Goal: Obtain resource: Download file/media

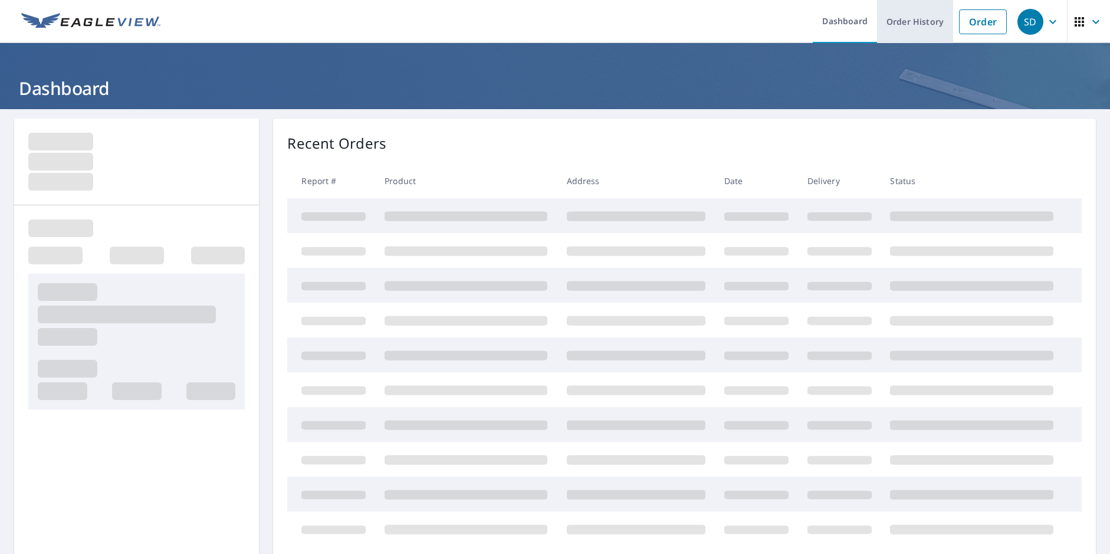
click at [904, 18] on link "Order History" at bounding box center [915, 21] width 76 height 43
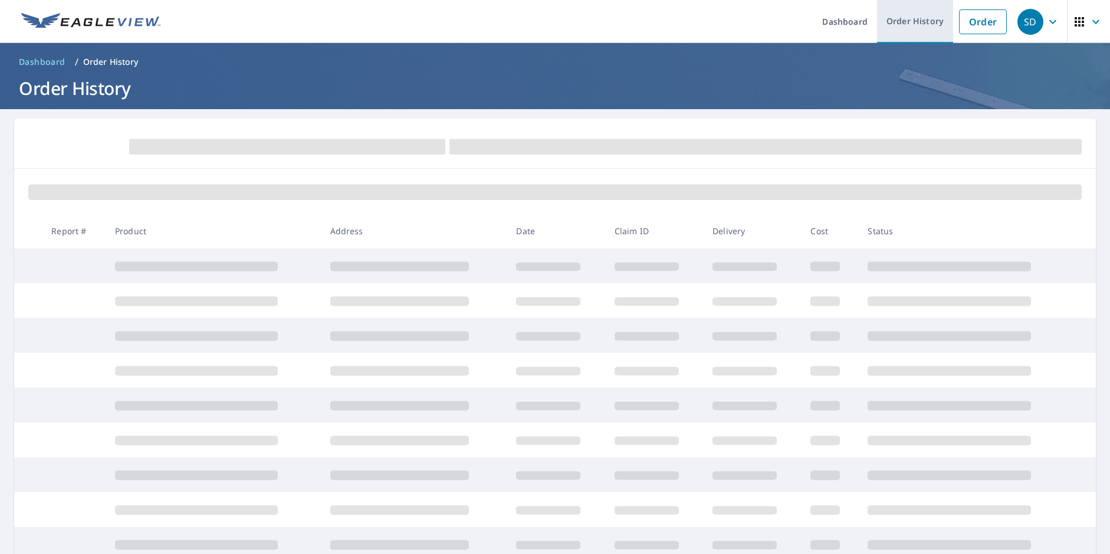
click at [891, 22] on link "Order History" at bounding box center [915, 21] width 76 height 43
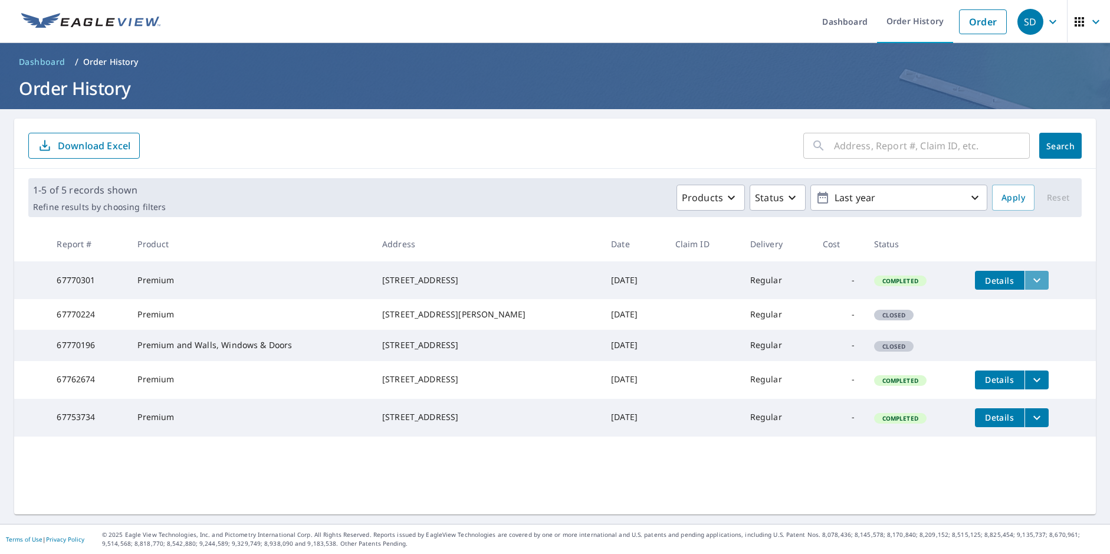
click at [1029, 278] on icon "filesDropdownBtn-67770301" at bounding box center [1036, 280] width 14 height 14
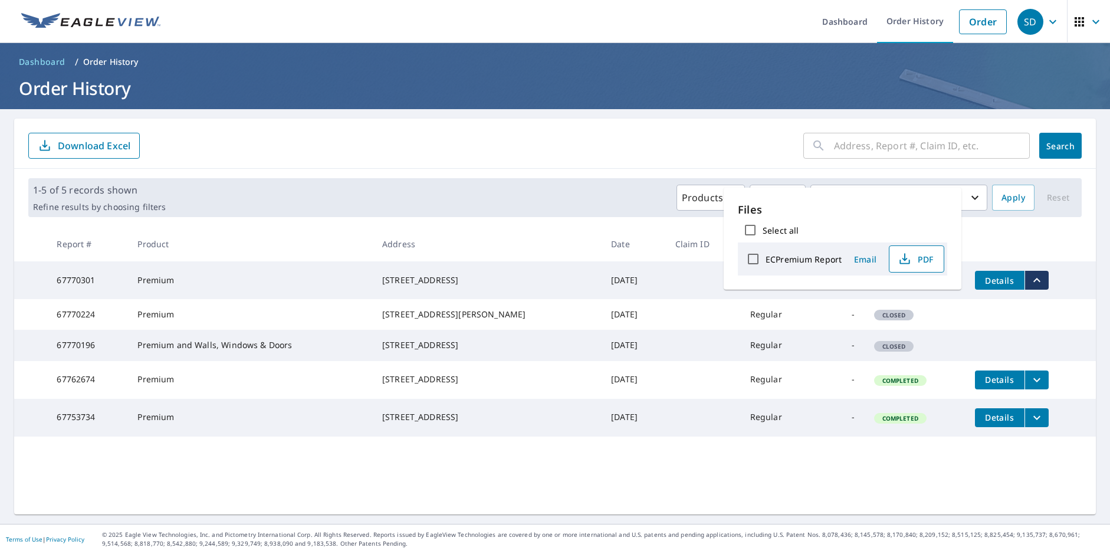
click at [918, 264] on span "PDF" at bounding box center [915, 259] width 38 height 14
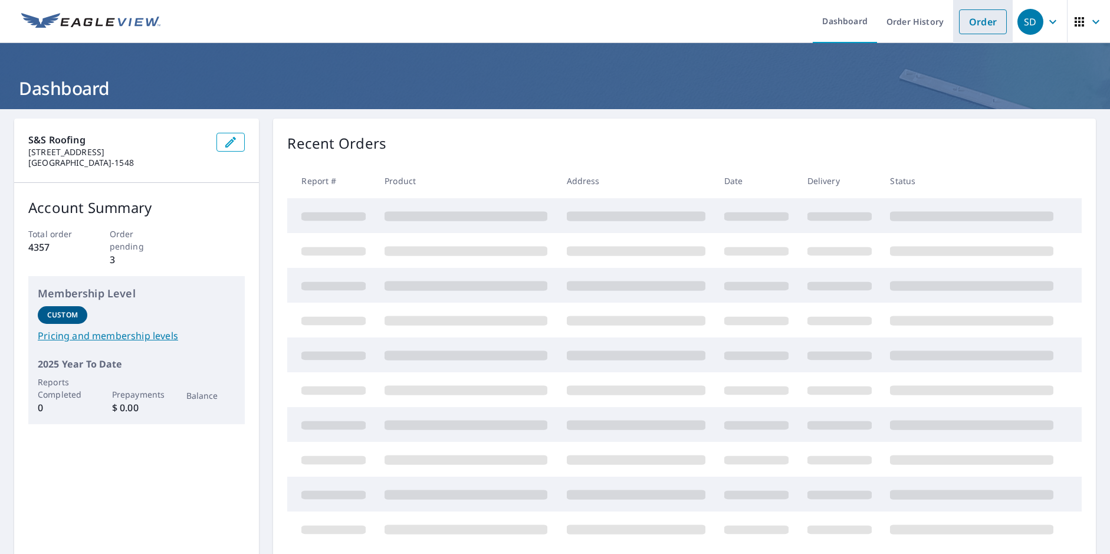
click at [972, 22] on link "Order" at bounding box center [983, 21] width 48 height 25
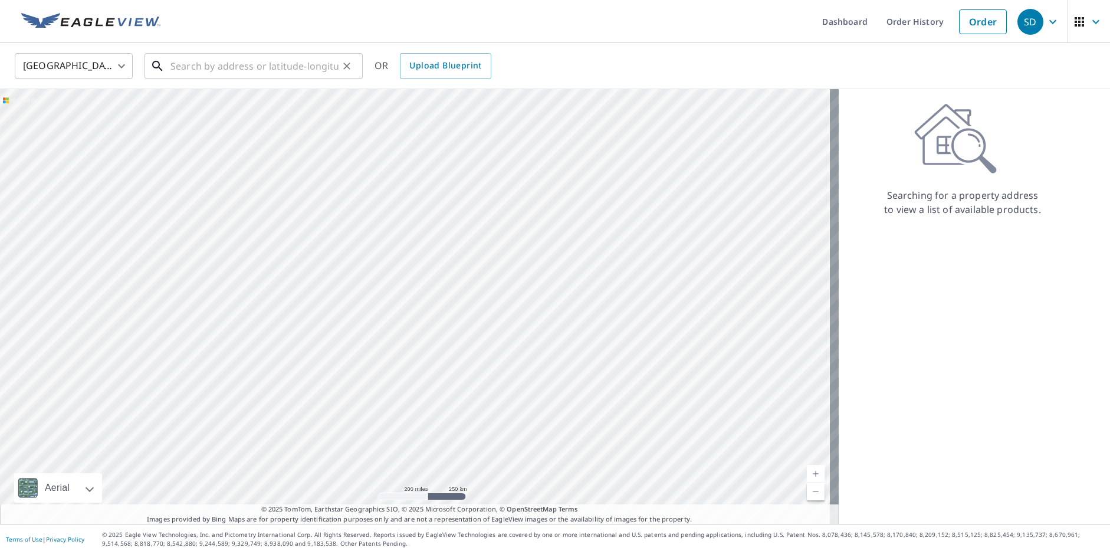
click at [172, 65] on input "text" at bounding box center [254, 66] width 168 height 33
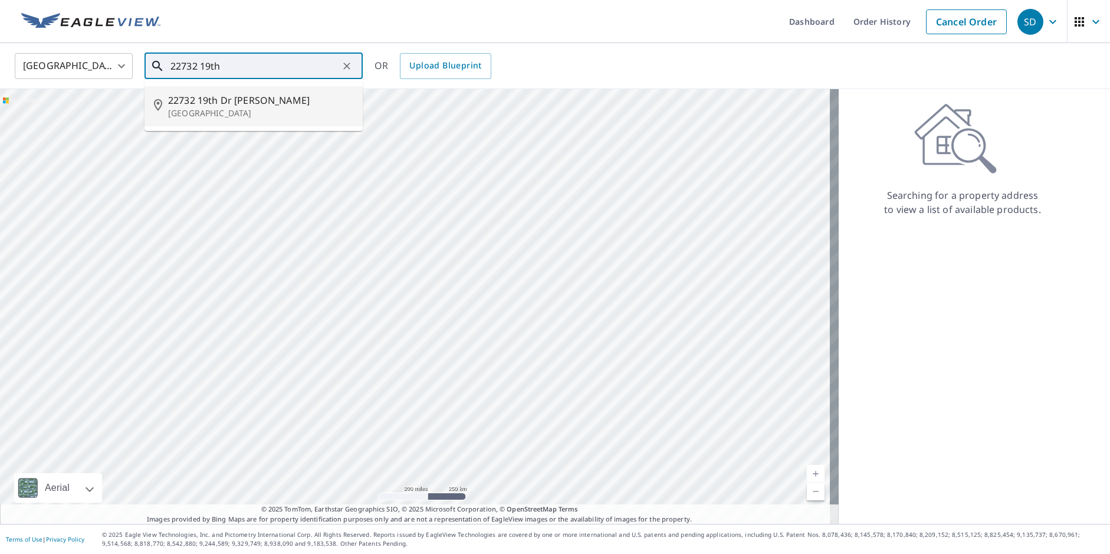
click at [215, 104] on span "22732 19th Dr [PERSON_NAME]" at bounding box center [260, 100] width 185 height 14
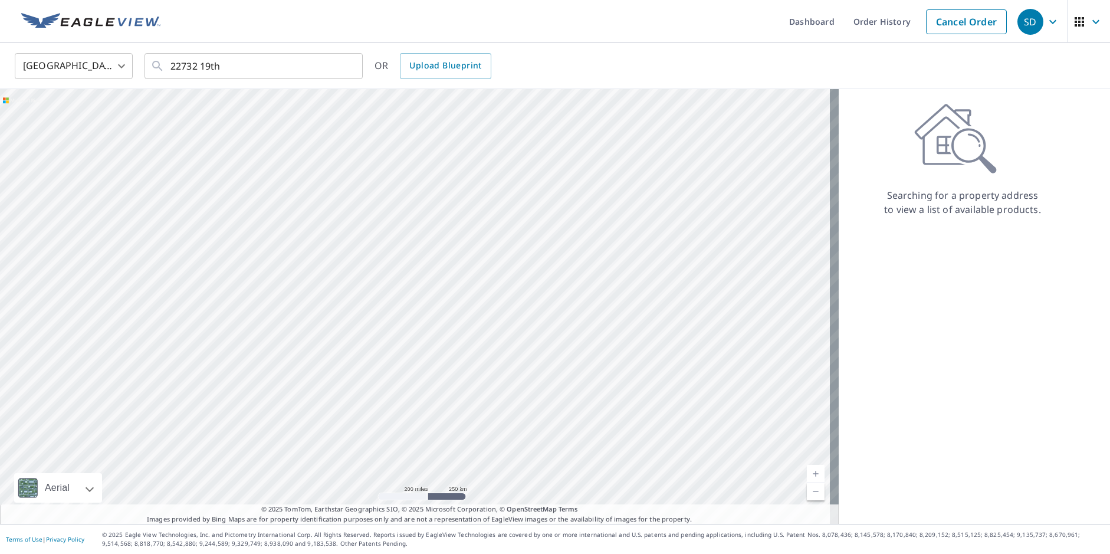
type input "[STREET_ADDRESS]"
